Goal: Information Seeking & Learning: Understand process/instructions

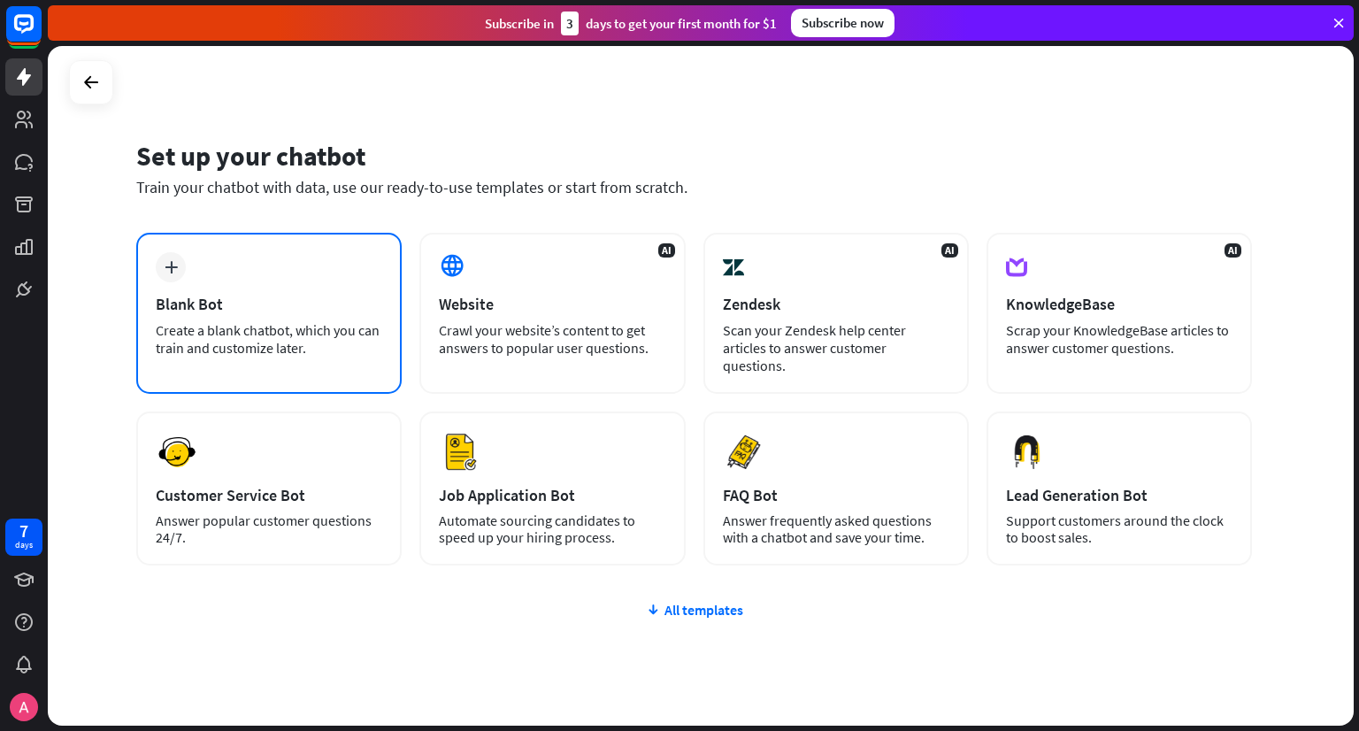
click at [170, 271] on icon "plus" at bounding box center [171, 267] width 13 height 12
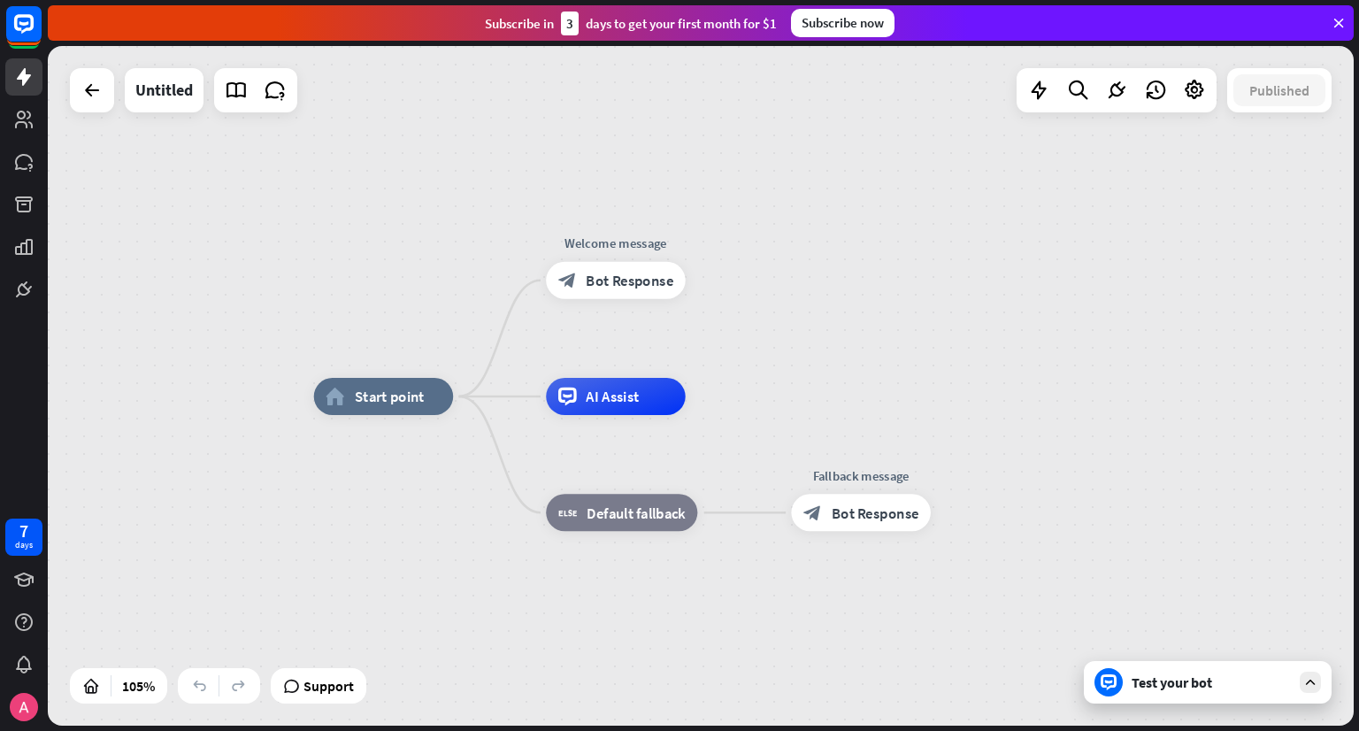
click at [1194, 688] on div "Test your bot" at bounding box center [1211, 682] width 159 height 18
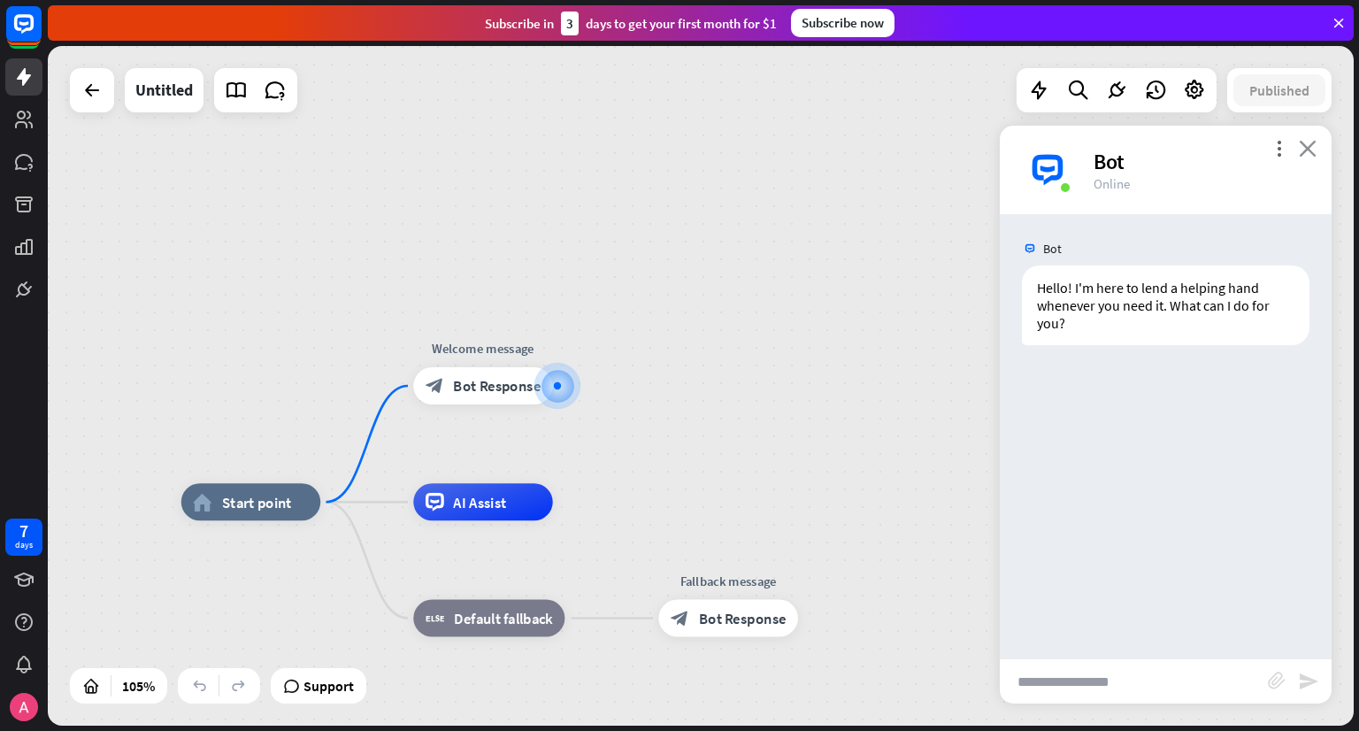
click at [1305, 151] on icon "close" at bounding box center [1308, 148] width 18 height 17
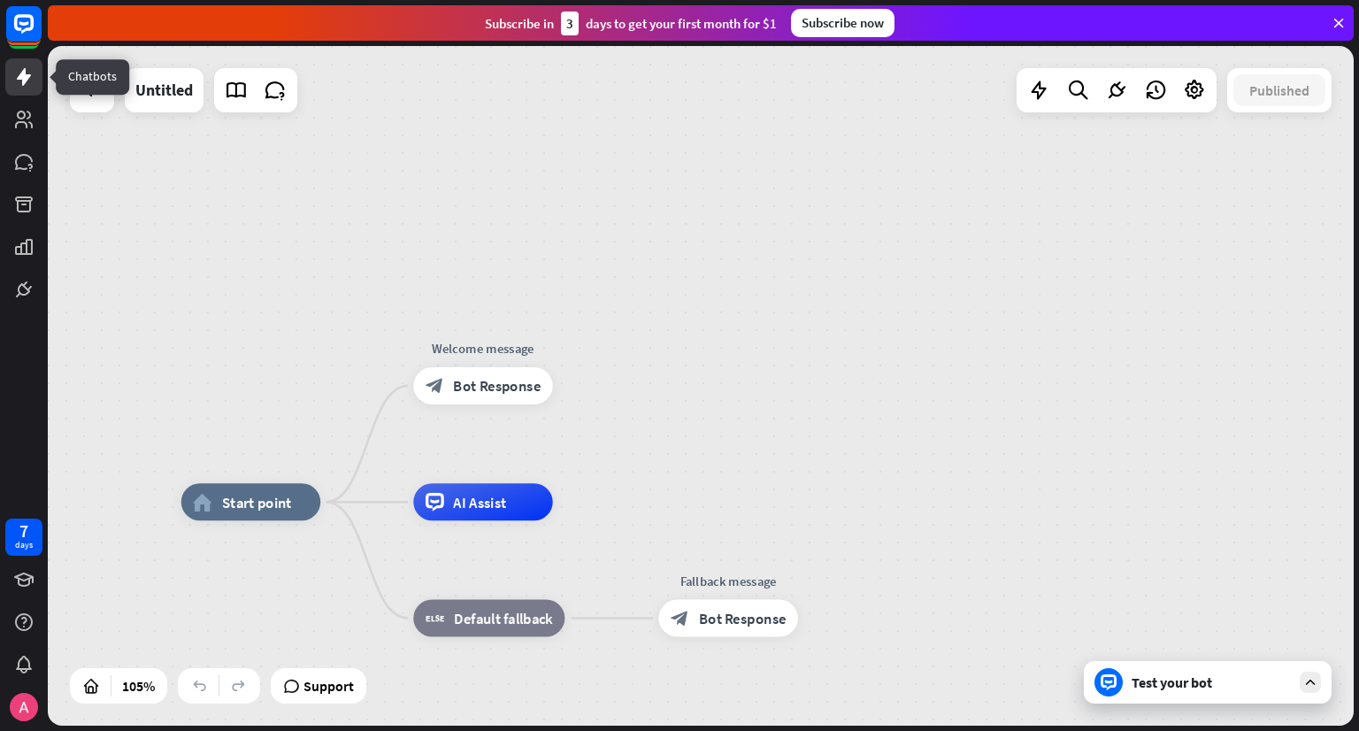
click at [26, 76] on icon at bounding box center [24, 77] width 14 height 18
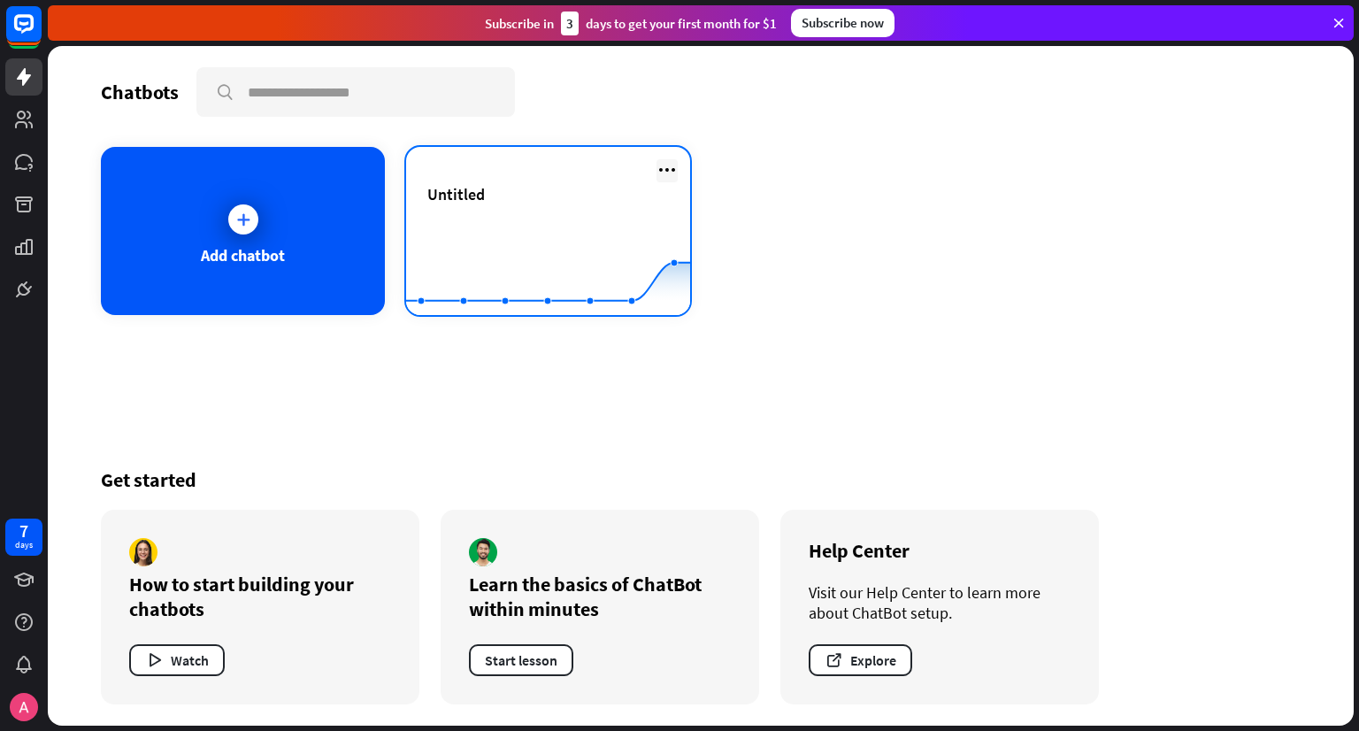
click at [667, 164] on icon at bounding box center [666, 169] width 21 height 21
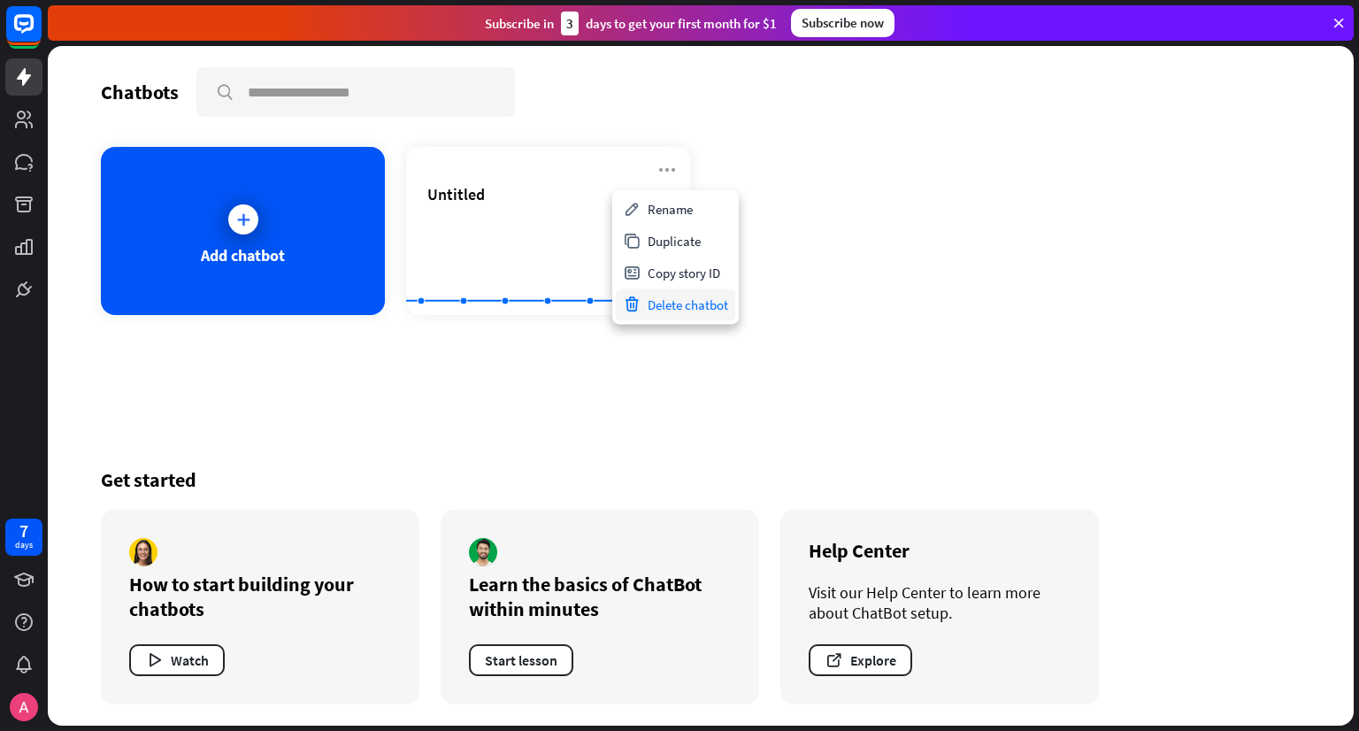
click at [712, 299] on div "Delete chatbot" at bounding box center [675, 304] width 119 height 32
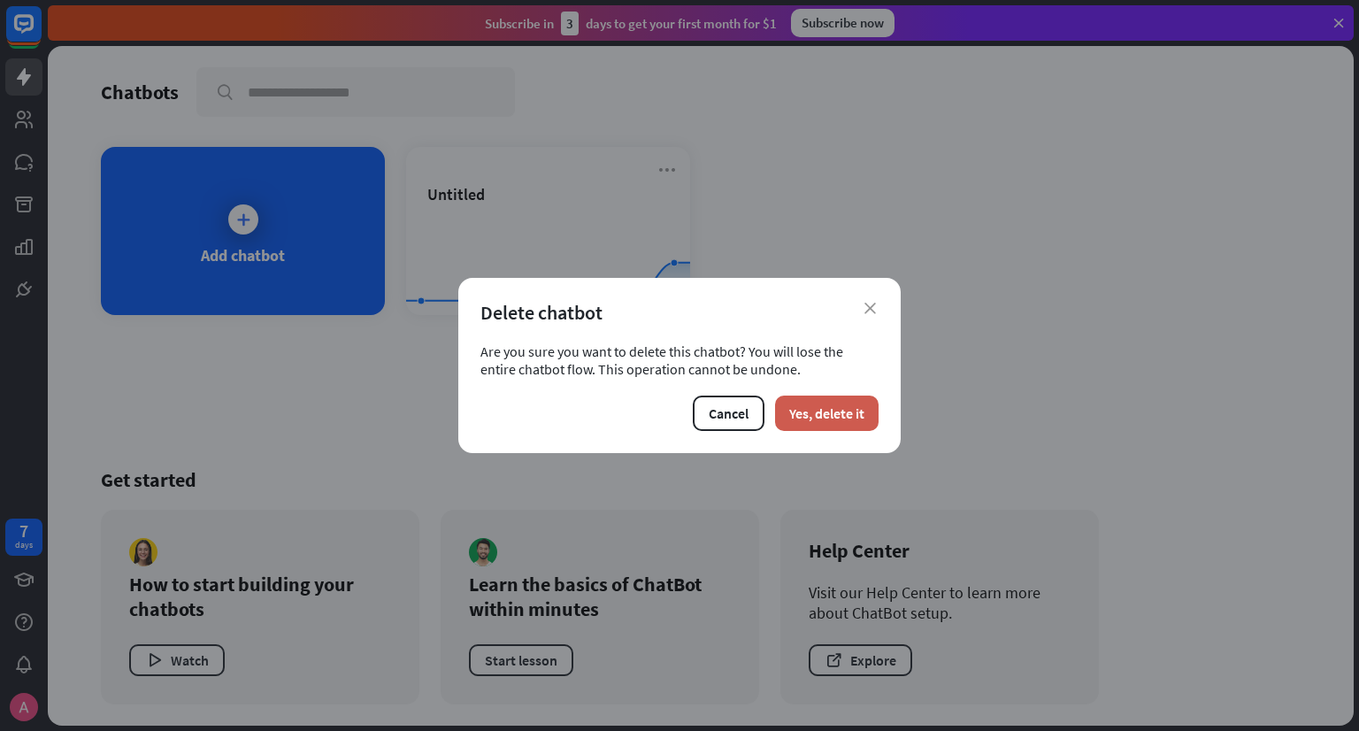
click at [825, 412] on button "Yes, delete it" at bounding box center [827, 412] width 104 height 35
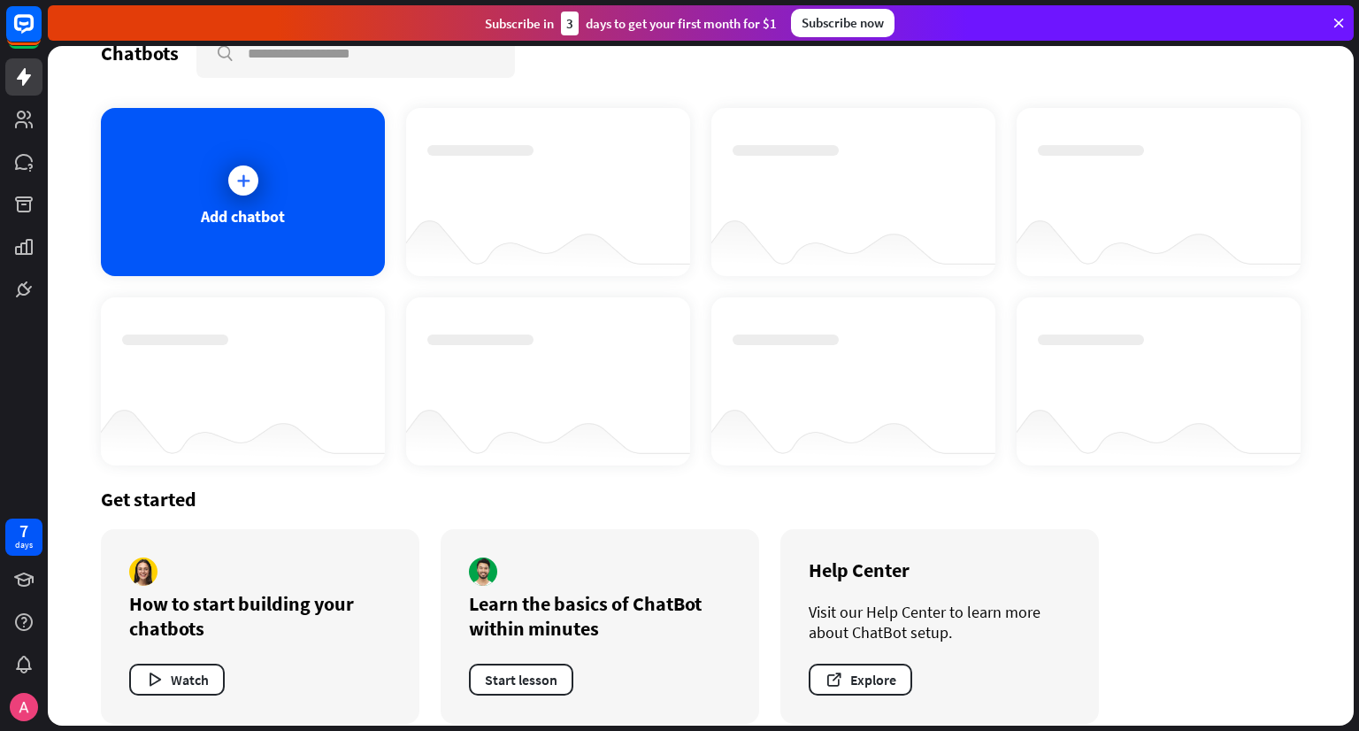
scroll to position [58, 0]
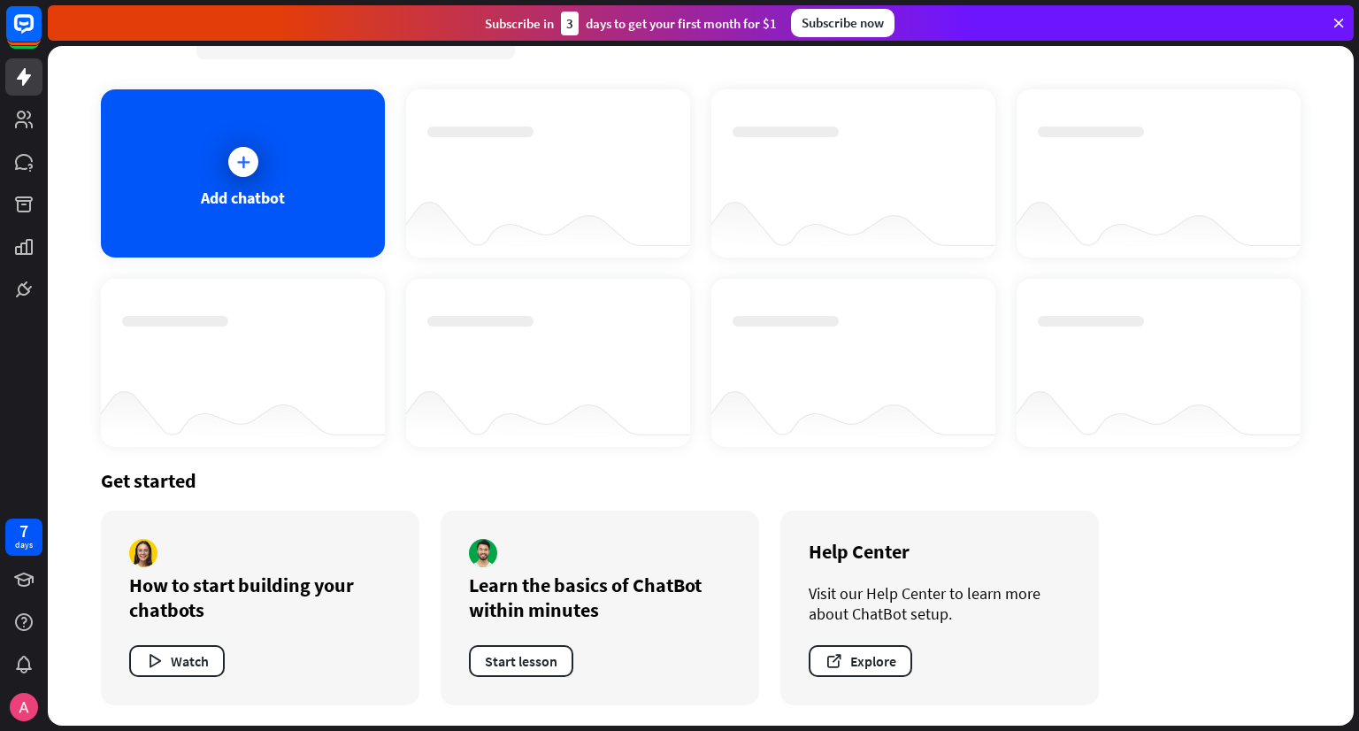
click at [616, 568] on div "Learn the basics of ChatBot within minutes Start lesson" at bounding box center [600, 607] width 319 height 195
click at [549, 659] on button "Start lesson" at bounding box center [521, 661] width 104 height 32
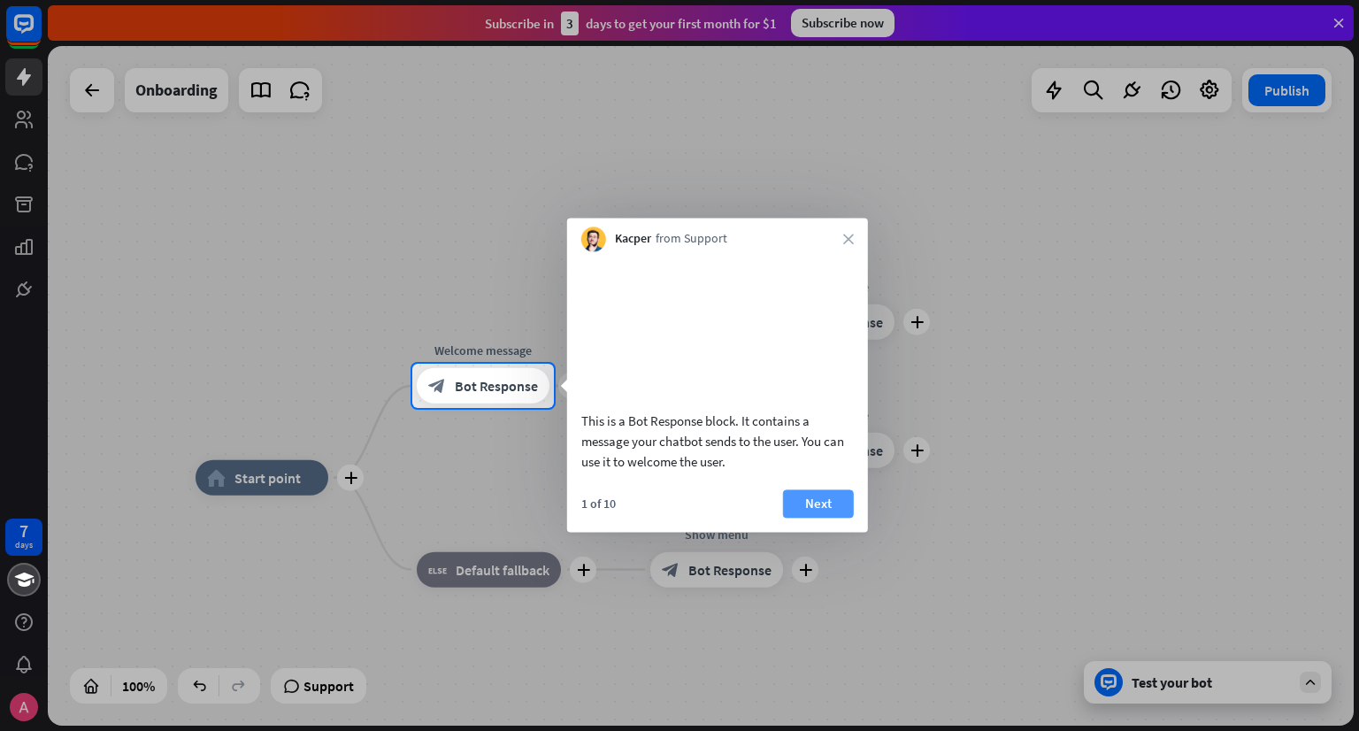
click at [835, 518] on button "Next" at bounding box center [818, 503] width 71 height 28
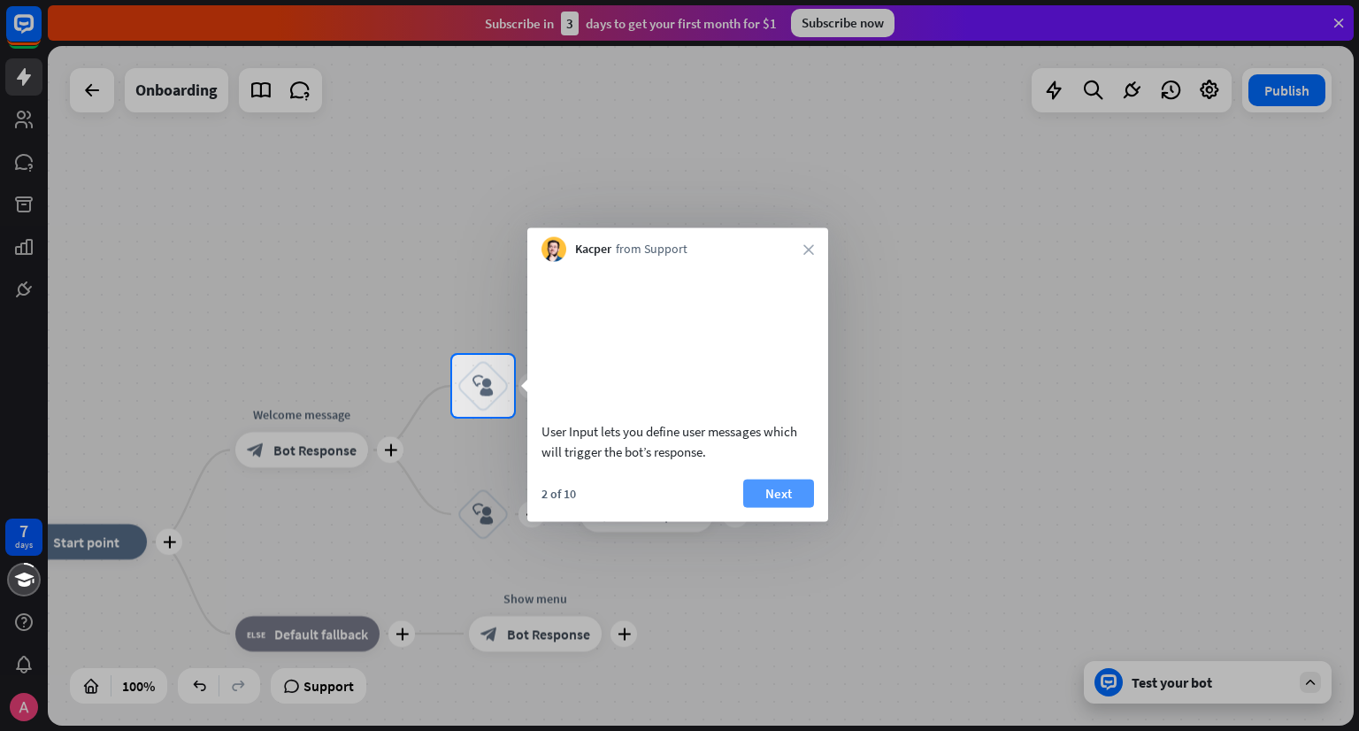
click at [791, 503] on button "Next" at bounding box center [778, 493] width 71 height 28
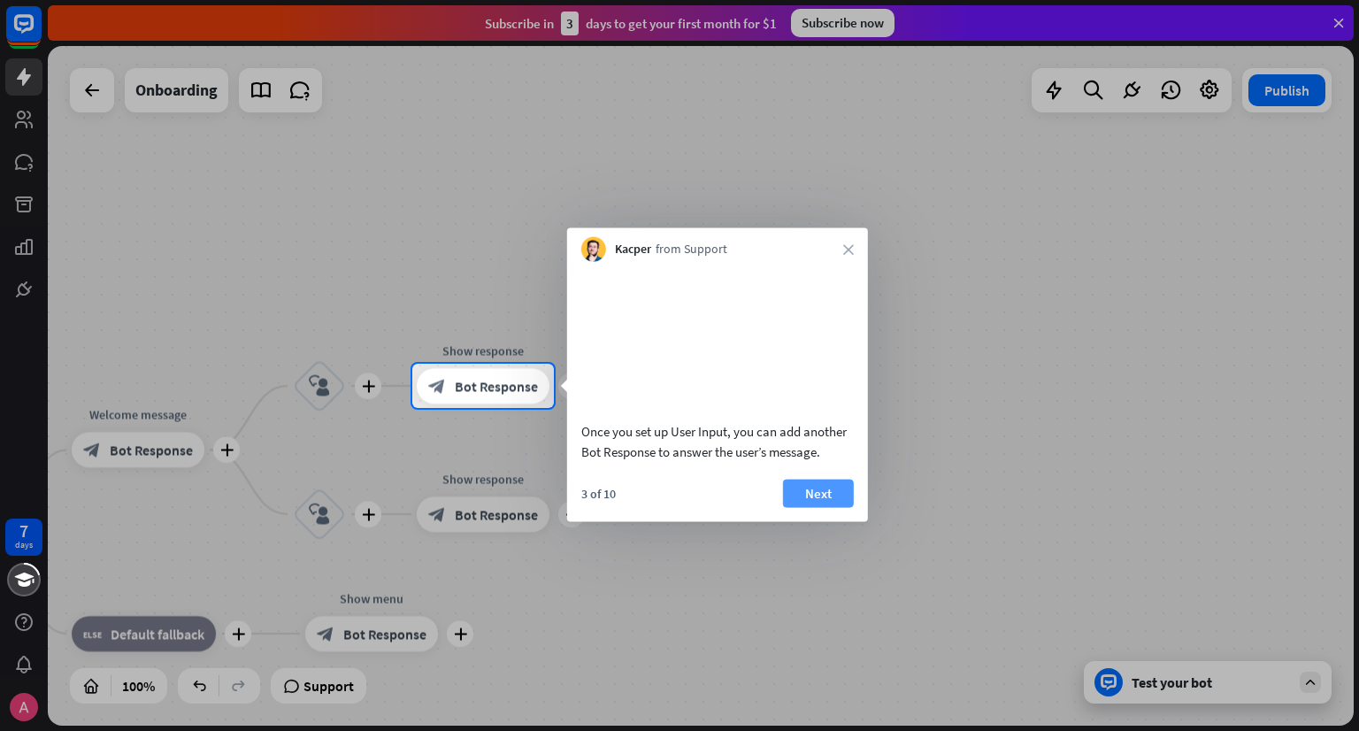
click at [814, 507] on button "Next" at bounding box center [818, 493] width 71 height 28
